Goal: Transaction & Acquisition: Subscribe to service/newsletter

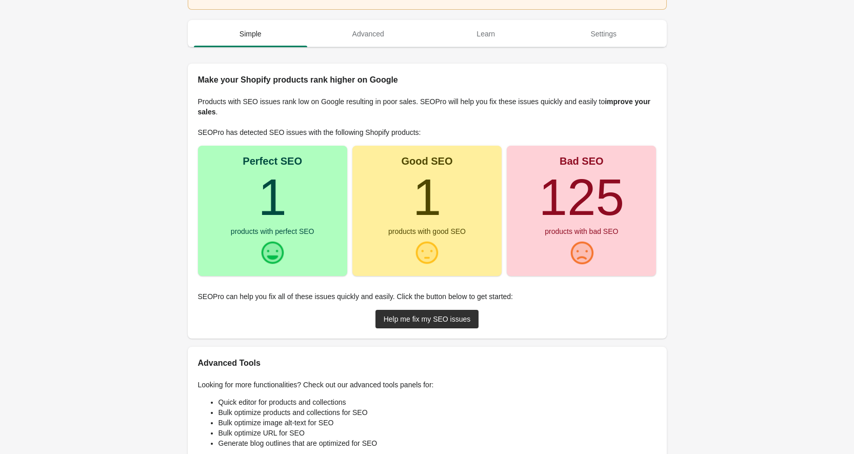
scroll to position [63, 0]
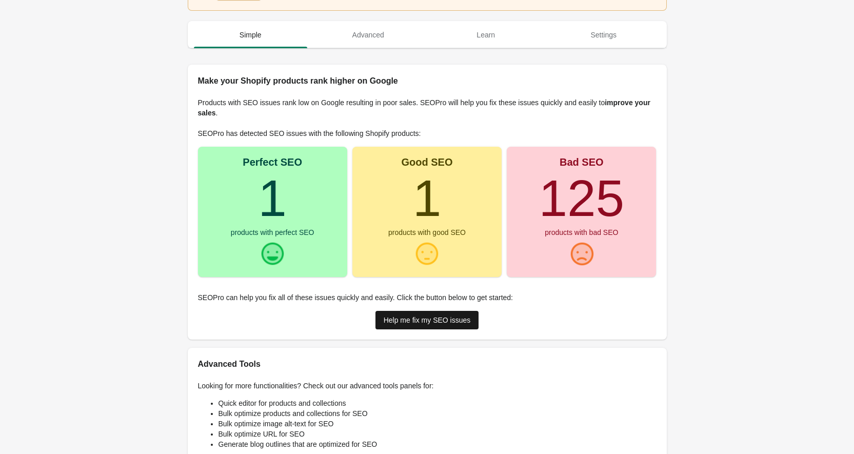
click at [445, 321] on div "Help me fix my SEO issues" at bounding box center [427, 320] width 87 height 8
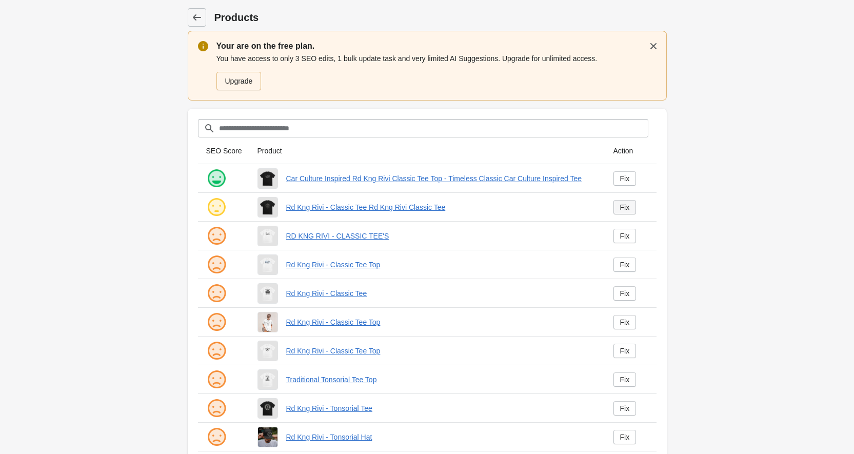
click at [616, 208] on link "Fix" at bounding box center [624, 207] width 23 height 14
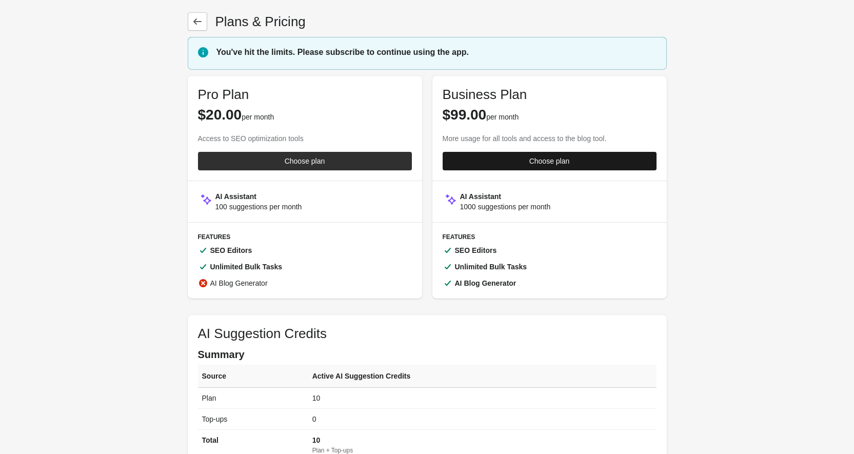
click at [498, 158] on span "Choose plan" at bounding box center [549, 161] width 197 height 8
